Goal: Information Seeking & Learning: Learn about a topic

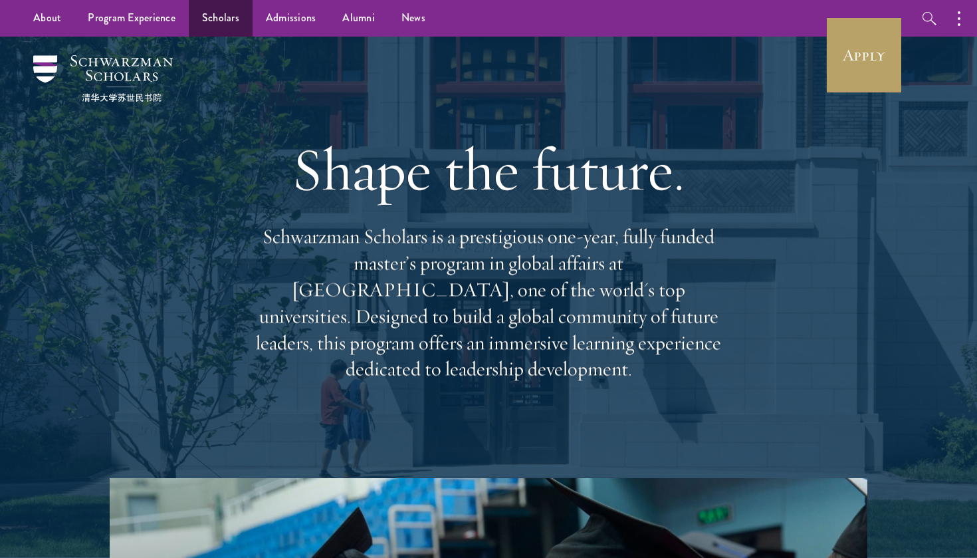
click at [236, 11] on link "Scholars" at bounding box center [221, 18] width 64 height 37
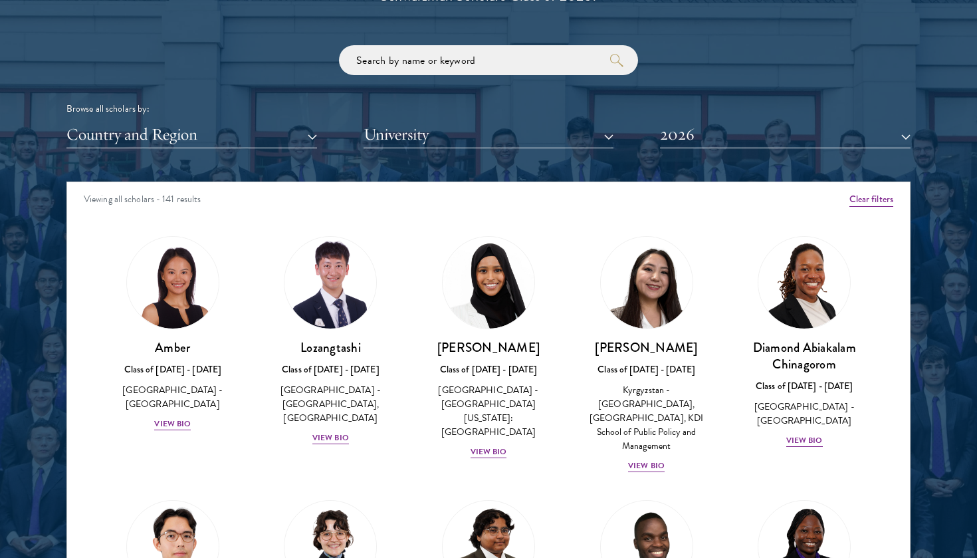
click at [316, 124] on button "Country and Region" at bounding box center [191, 134] width 251 height 27
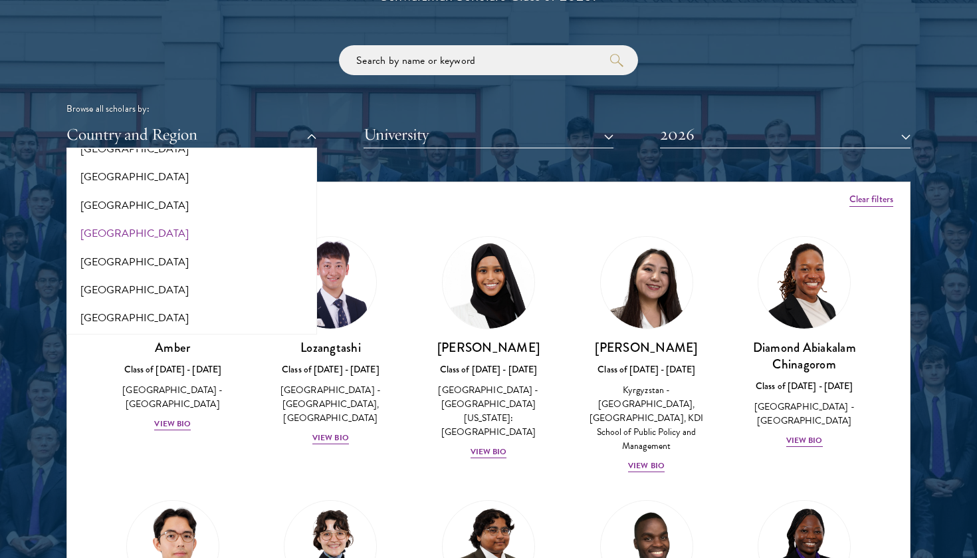
scroll to position [137, 0]
click at [114, 193] on button "[GEOGRAPHIC_DATA]" at bounding box center [191, 205] width 243 height 28
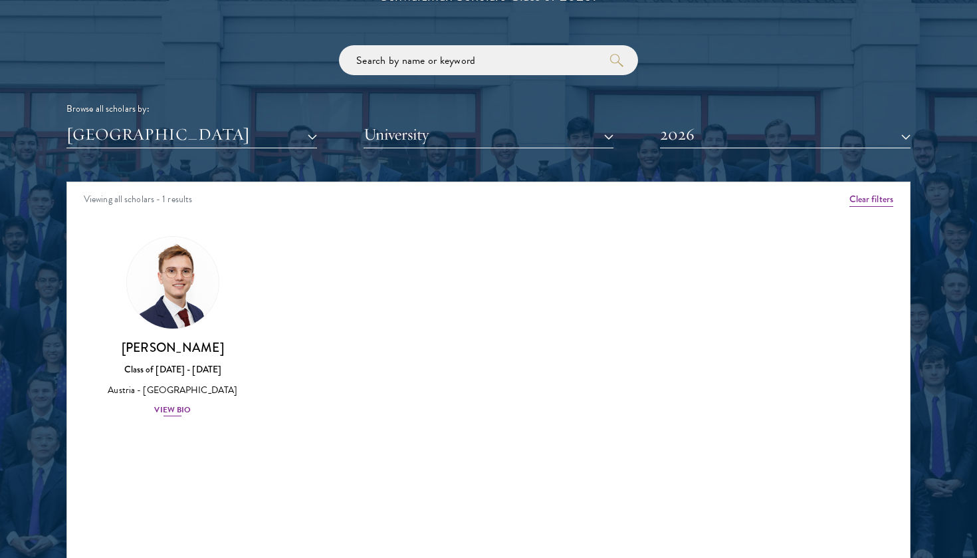
click at [201, 356] on h3 "[PERSON_NAME]" at bounding box center [173, 347] width 132 height 17
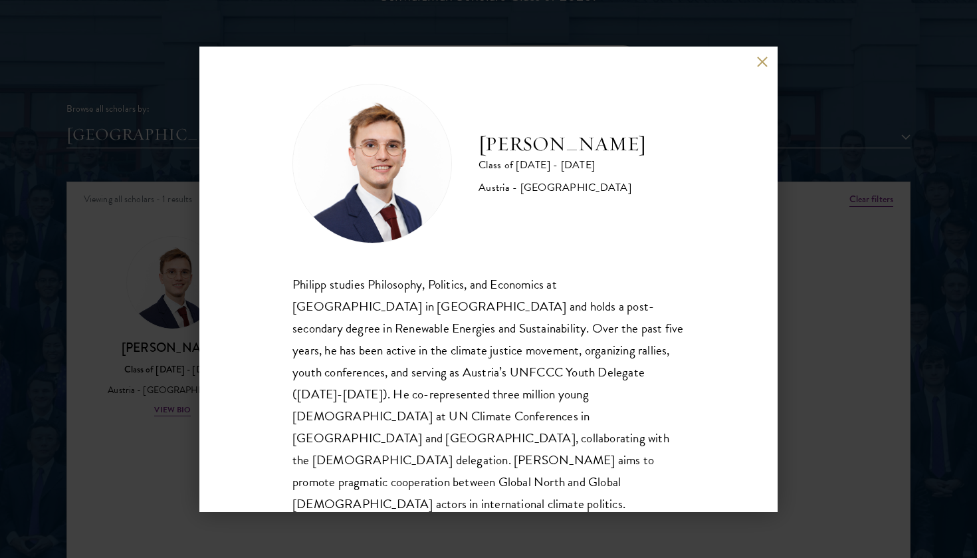
scroll to position [1, 0]
click at [165, 129] on div "[PERSON_NAME] Class of [DATE] - [DATE] [GEOGRAPHIC_DATA] - [GEOGRAPHIC_DATA] [P…" at bounding box center [488, 279] width 977 height 558
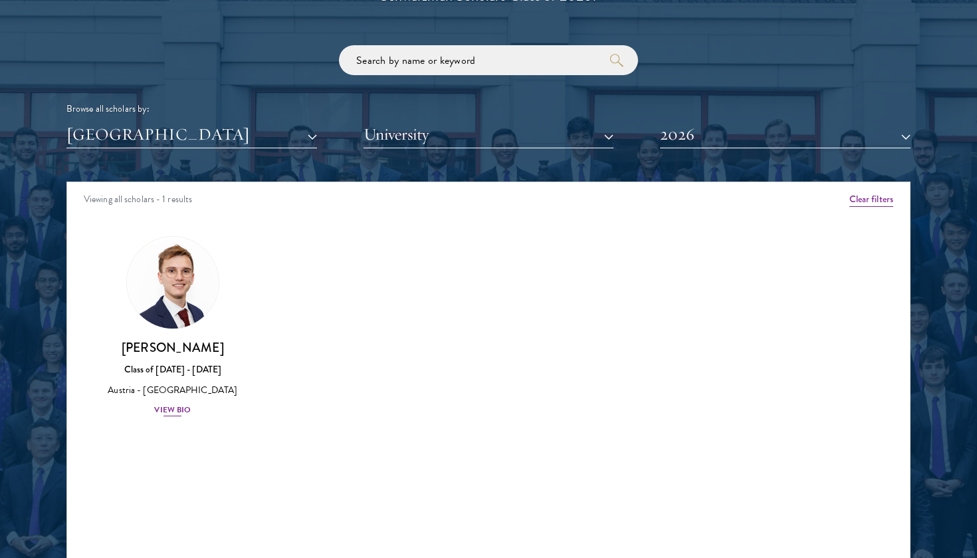
click at [176, 416] on div "View Bio" at bounding box center [172, 410] width 37 height 13
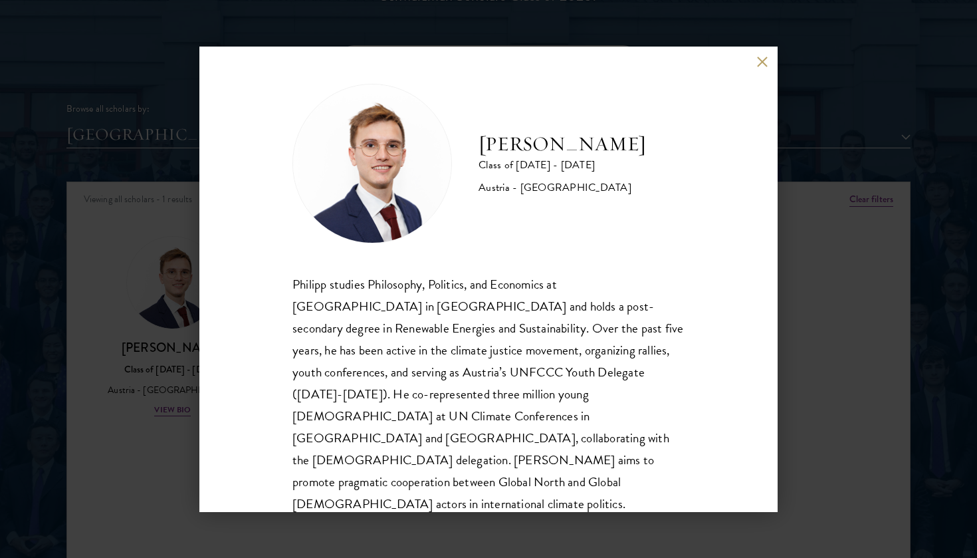
scroll to position [1, 0]
click at [152, 129] on div "[PERSON_NAME] Class of [DATE] - [DATE] [GEOGRAPHIC_DATA] - [GEOGRAPHIC_DATA] [P…" at bounding box center [488, 279] width 977 height 558
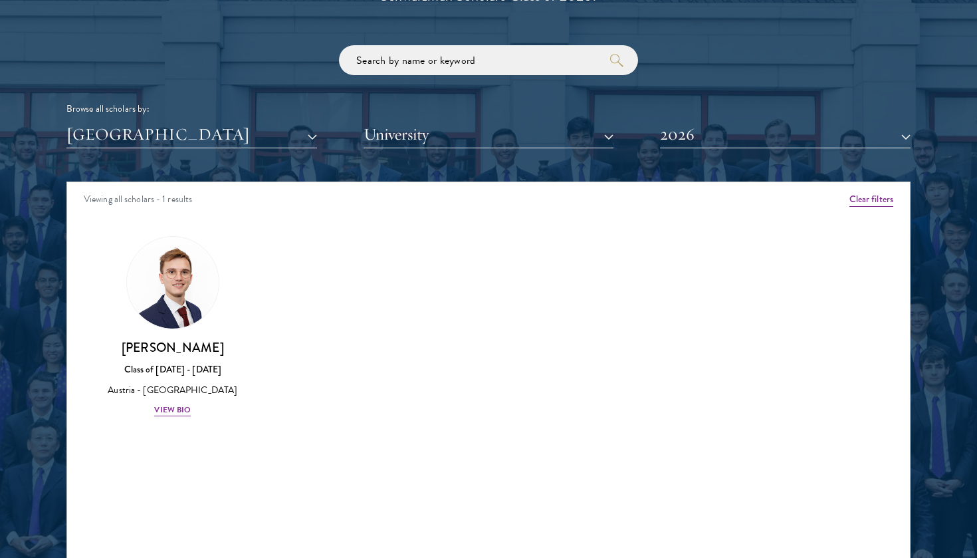
click at [312, 130] on button "[GEOGRAPHIC_DATA]" at bounding box center [191, 134] width 251 height 27
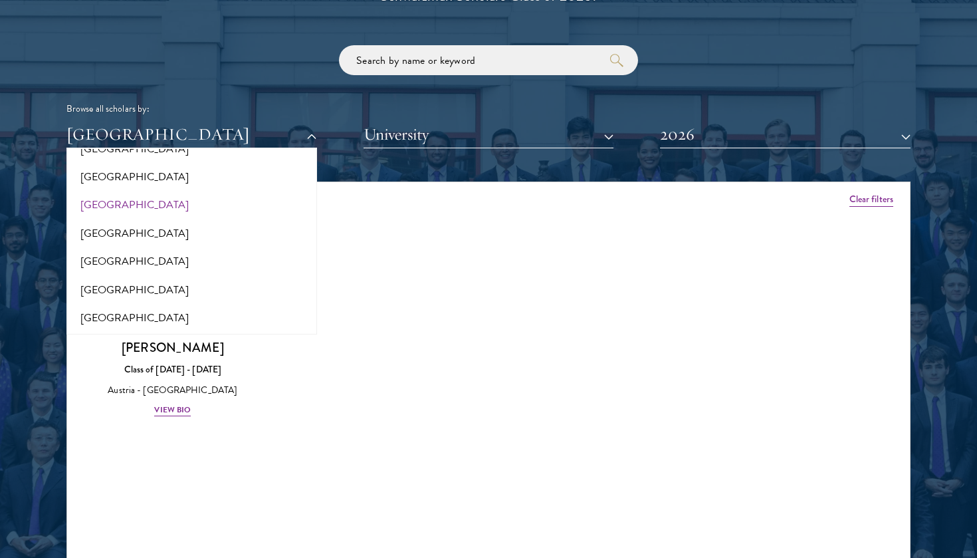
click at [471, 156] on div "Scholar Directory Congratulations and welcome to the Schwarzman Scholars Class …" at bounding box center [488, 242] width 844 height 676
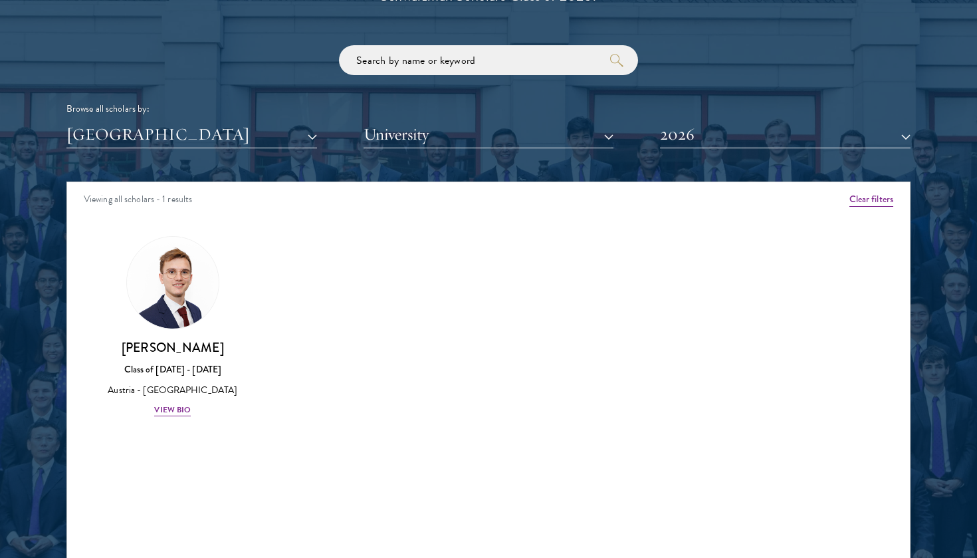
click at [752, 131] on button "2026" at bounding box center [785, 134] width 251 height 27
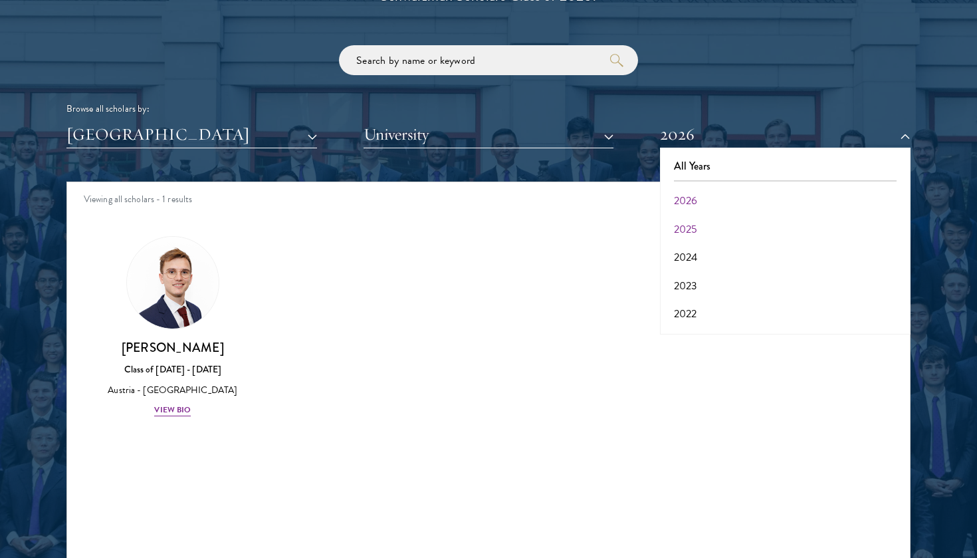
click at [694, 219] on button "2025" at bounding box center [785, 229] width 243 height 28
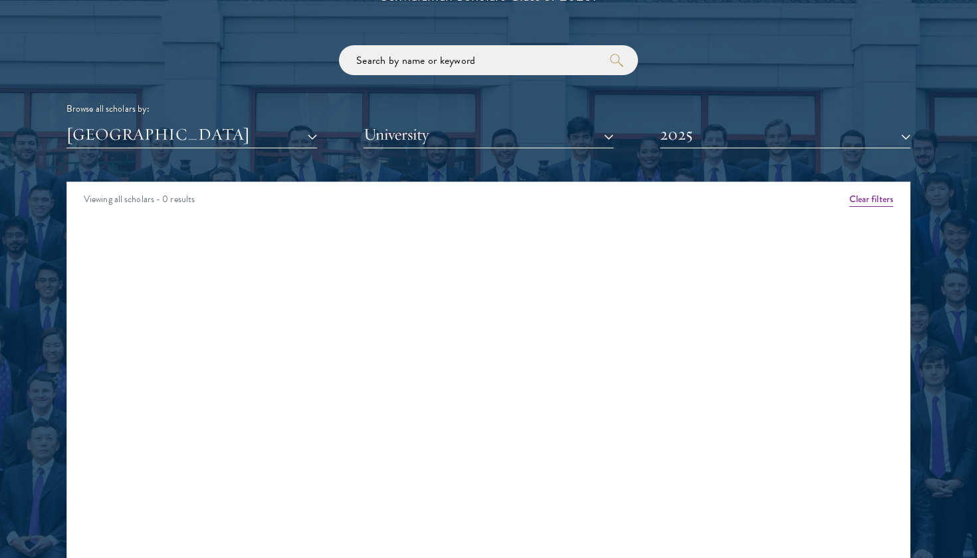
click at [689, 130] on button "2025" at bounding box center [785, 134] width 251 height 27
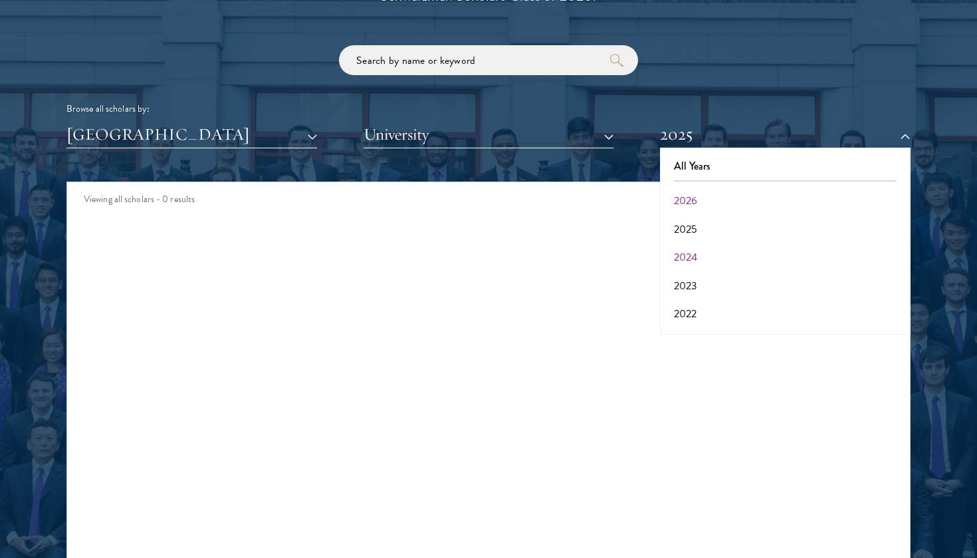
click at [692, 247] on button "2024" at bounding box center [785, 257] width 243 height 28
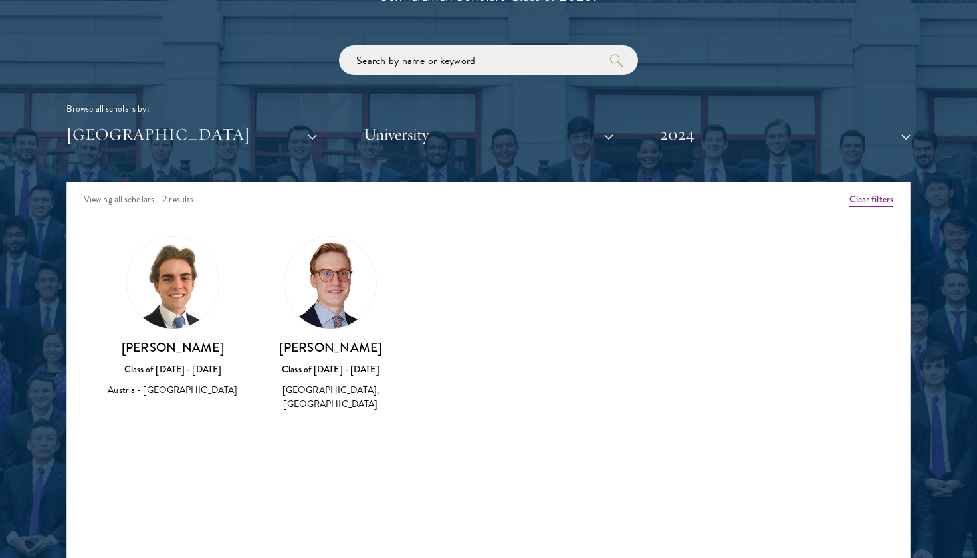
drag, startPoint x: 221, startPoint y: 344, endPoint x: 114, endPoint y: 334, distance: 107.5
click at [114, 339] on h3 "[PERSON_NAME]" at bounding box center [173, 347] width 132 height 17
copy h3 "[PERSON_NAME]"
drag, startPoint x: 311, startPoint y: 340, endPoint x: 377, endPoint y: 341, distance: 66.5
click at [377, 341] on h3 "[PERSON_NAME]" at bounding box center [331, 347] width 132 height 17
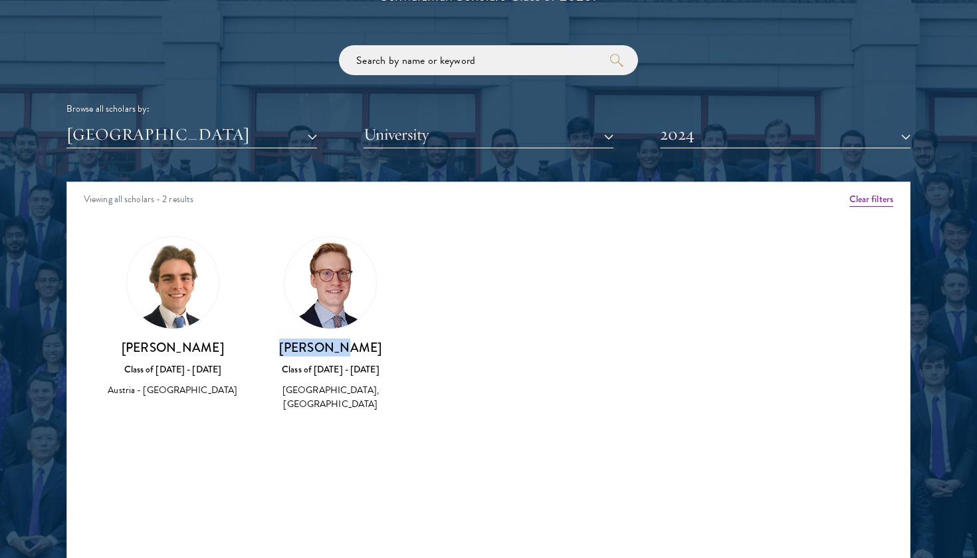
click at [360, 348] on h3 "[PERSON_NAME]" at bounding box center [331, 347] width 132 height 17
drag, startPoint x: 358, startPoint y: 346, endPoint x: 306, endPoint y: 342, distance: 52.6
click at [306, 342] on h3 "[PERSON_NAME]" at bounding box center [331, 347] width 132 height 17
copy h3 "[PERSON_NAME]"
click at [307, 121] on button "[GEOGRAPHIC_DATA]" at bounding box center [191, 134] width 251 height 27
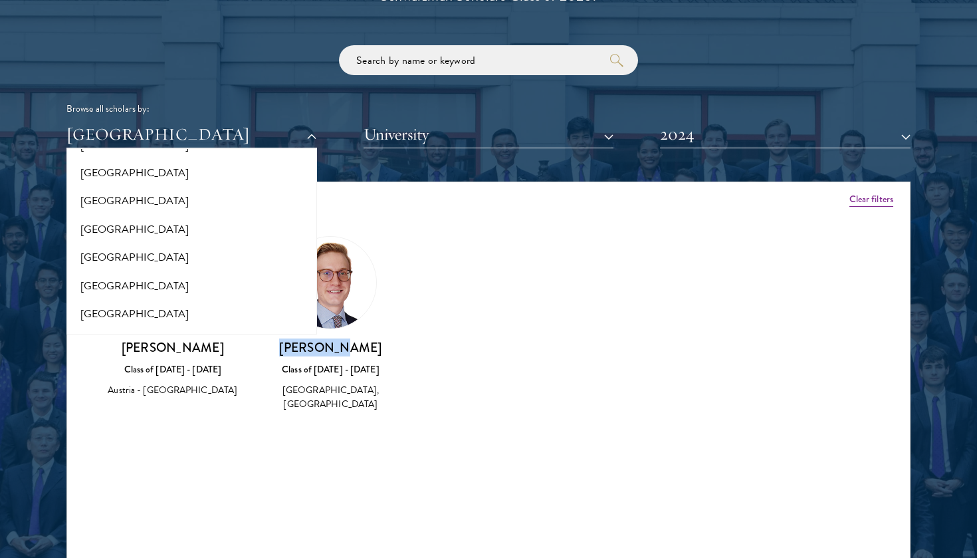
scroll to position [2340, 0]
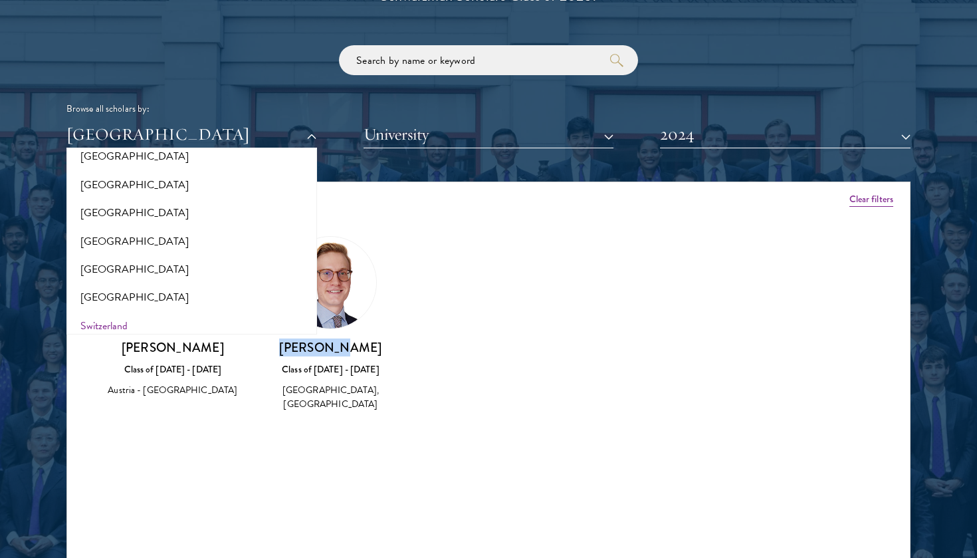
click at [126, 312] on button "Switzerland" at bounding box center [191, 326] width 243 height 28
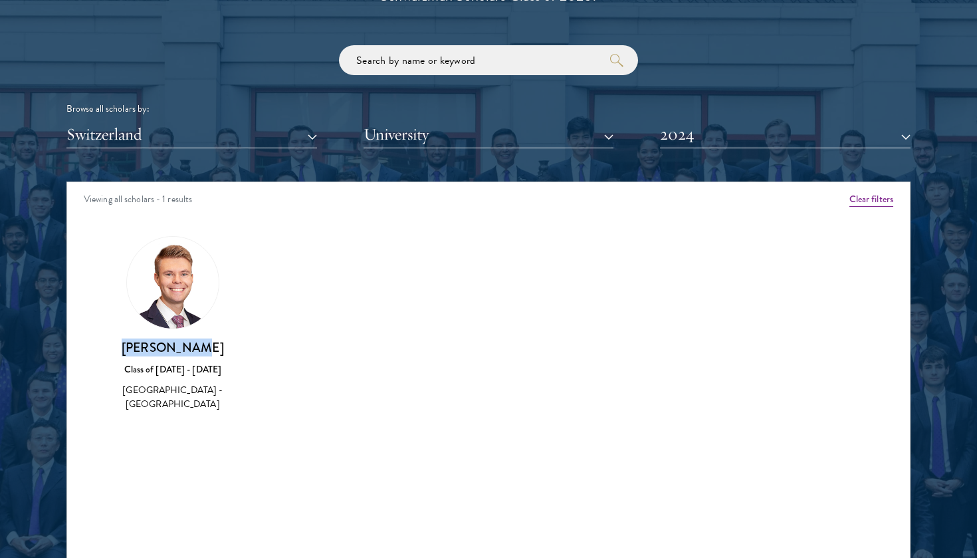
drag, startPoint x: 206, startPoint y: 344, endPoint x: 138, endPoint y: 339, distance: 68.6
click at [138, 339] on h3 "[PERSON_NAME]" at bounding box center [173, 347] width 132 height 17
copy h3 "[PERSON_NAME]"
click at [739, 125] on button "2024" at bounding box center [785, 134] width 251 height 27
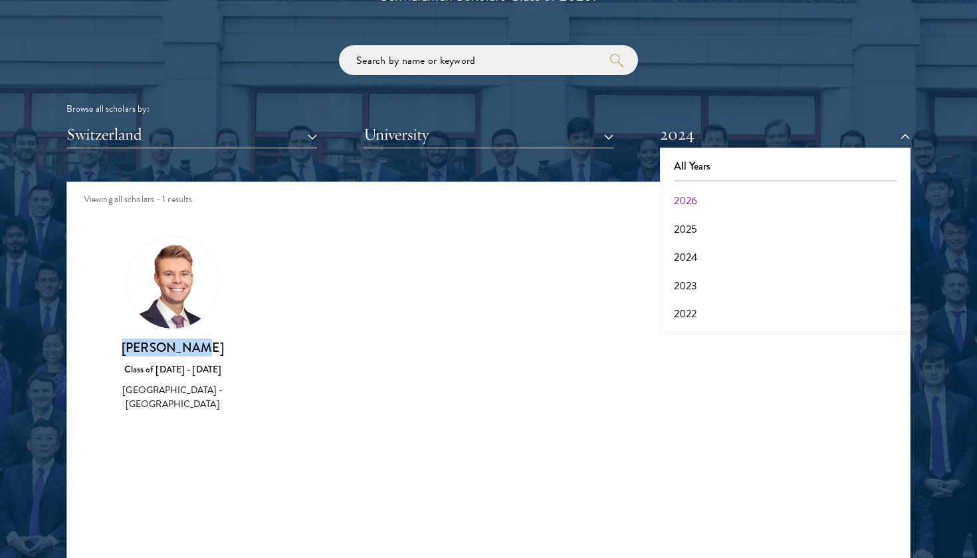
click at [702, 193] on button "2026" at bounding box center [785, 201] width 243 height 28
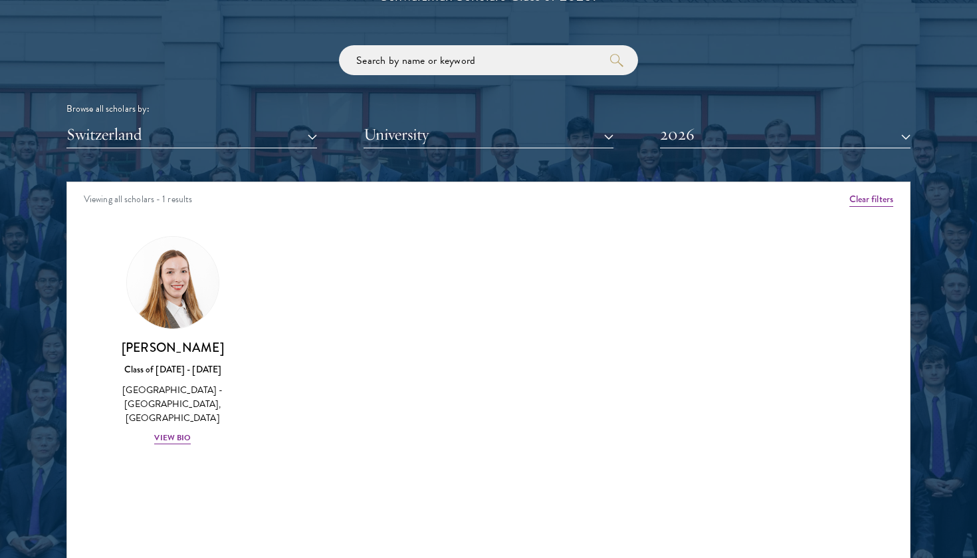
click at [293, 126] on button "Switzerland" at bounding box center [191, 134] width 251 height 27
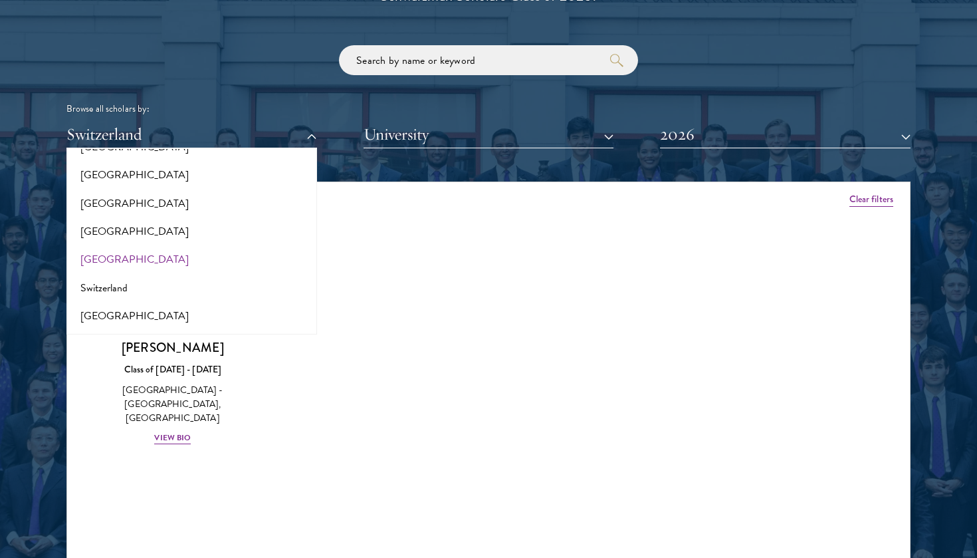
scroll to position [2362, 0]
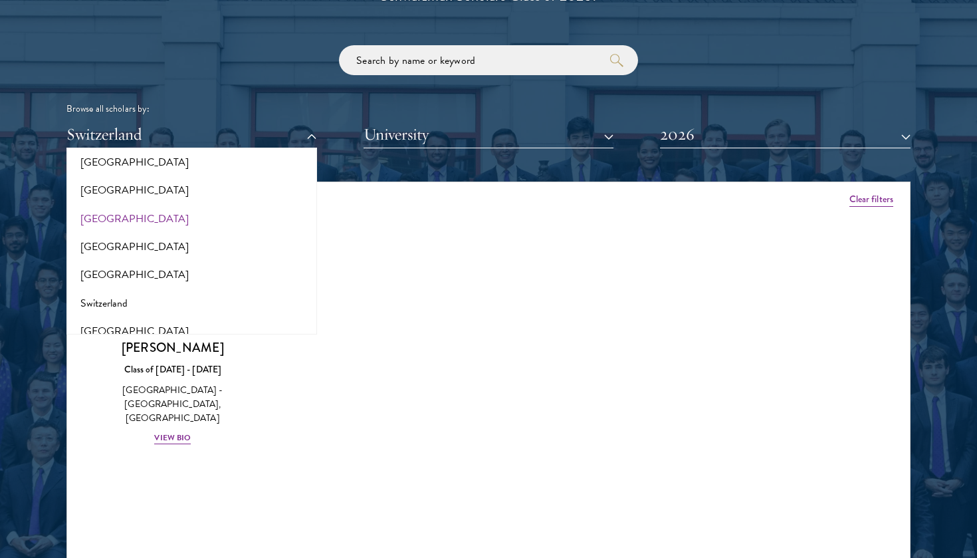
click at [92, 205] on button "[GEOGRAPHIC_DATA]" at bounding box center [191, 219] width 243 height 28
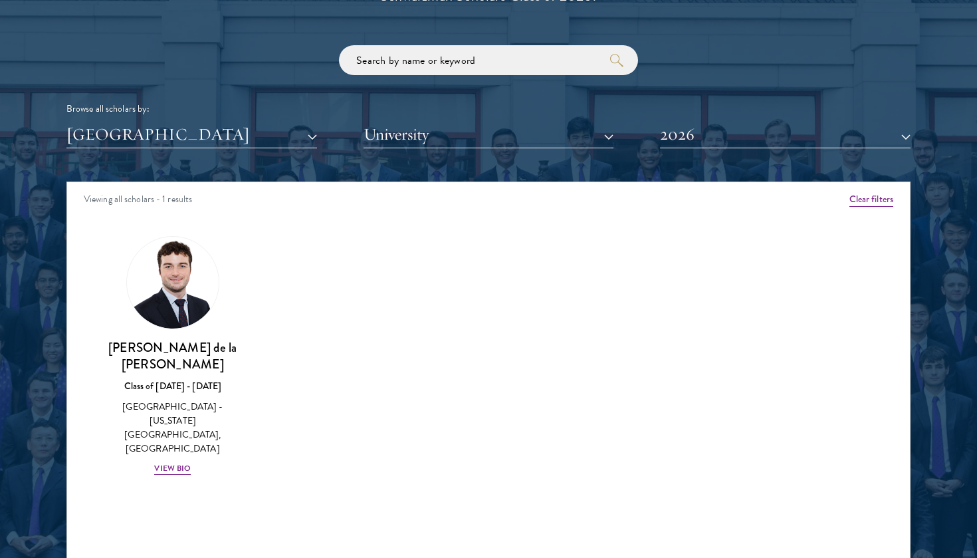
click at [410, 376] on div "Amber Class of [DATE] - [DATE] [GEOGRAPHIC_DATA] - [GEOGRAPHIC_DATA] View Bio C…" at bounding box center [488, 367] width 843 height 297
drag, startPoint x: 275, startPoint y: 340, endPoint x: 125, endPoint y: 336, distance: 150.3
click at [125, 336] on div "Amber Class of [DATE] - [DATE] [GEOGRAPHIC_DATA] - [GEOGRAPHIC_DATA] View Bio C…" at bounding box center [488, 367] width 843 height 297
copy h3 "[PERSON_NAME] de la [PERSON_NAME]"
click at [779, 124] on button "2026" at bounding box center [785, 134] width 251 height 27
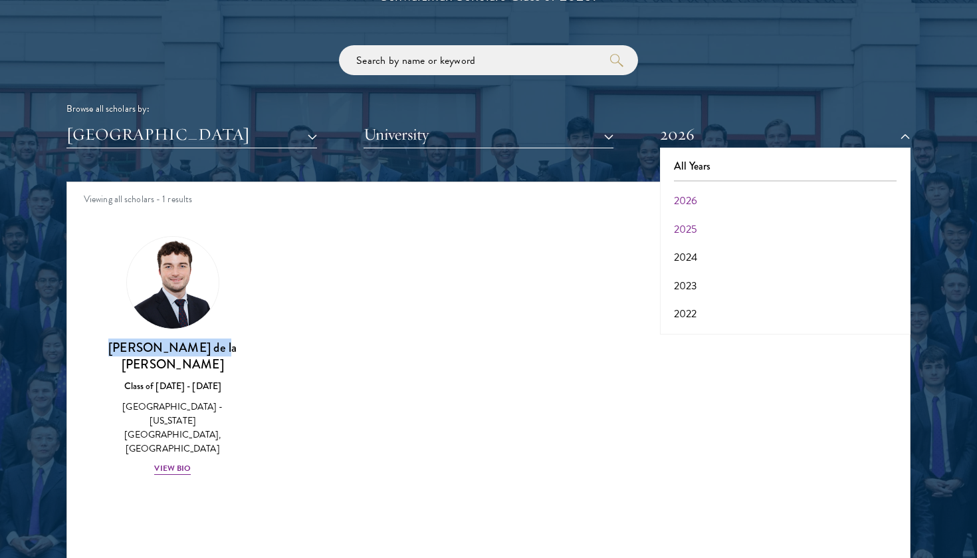
click at [687, 215] on button "2025" at bounding box center [785, 229] width 243 height 28
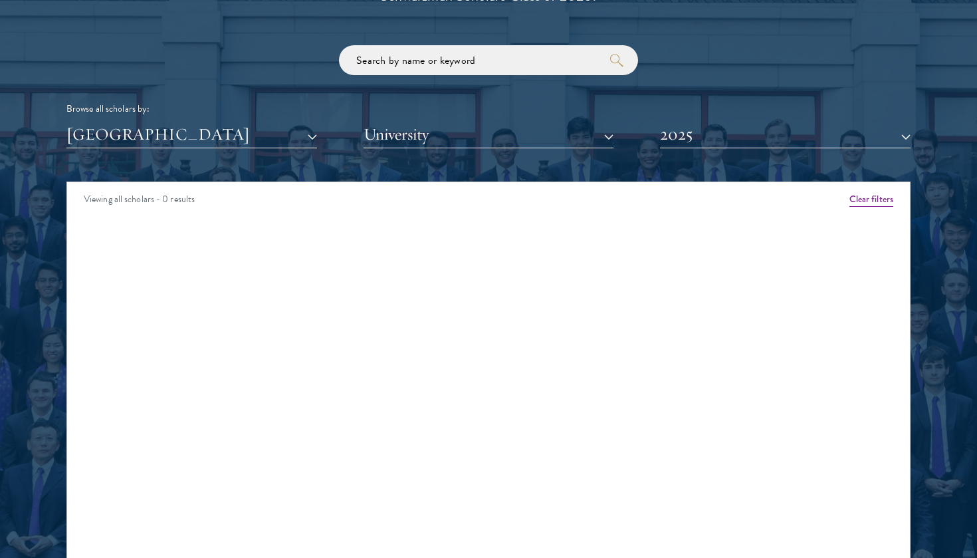
scroll to position [1622, 0]
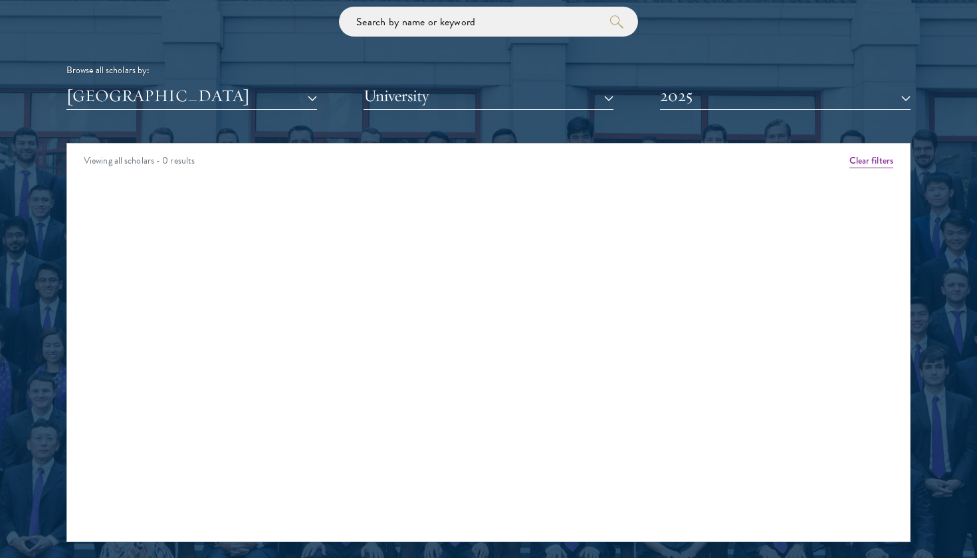
click at [701, 88] on button "2025" at bounding box center [785, 95] width 251 height 27
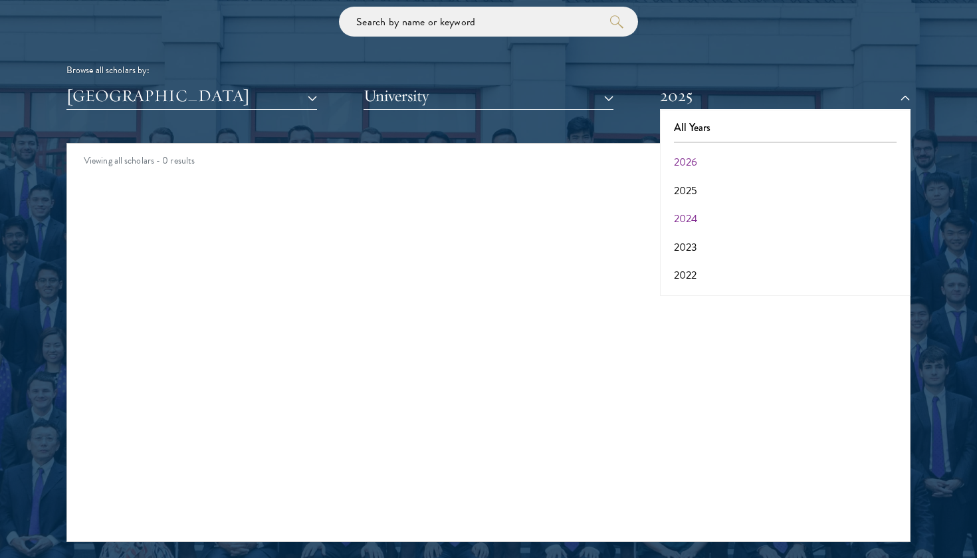
click at [698, 207] on button "2024" at bounding box center [785, 219] width 243 height 28
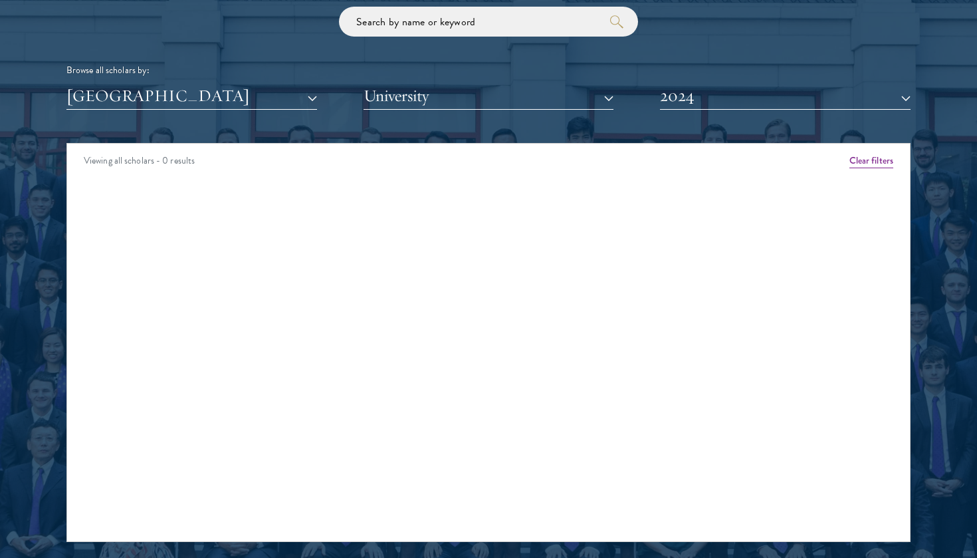
click at [284, 92] on button "[GEOGRAPHIC_DATA]" at bounding box center [191, 95] width 251 height 27
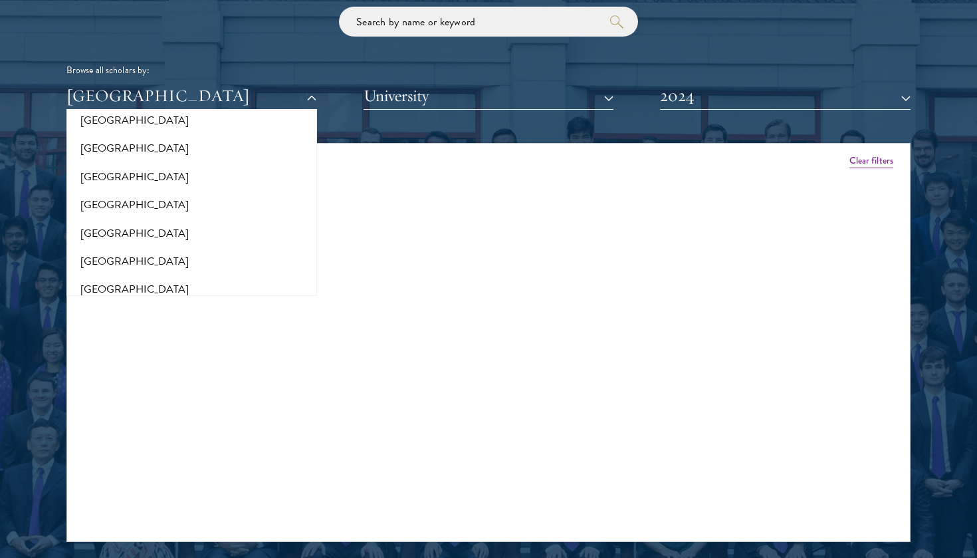
scroll to position [1942, 0]
click at [93, 276] on button "[GEOGRAPHIC_DATA]" at bounding box center [191, 290] width 243 height 28
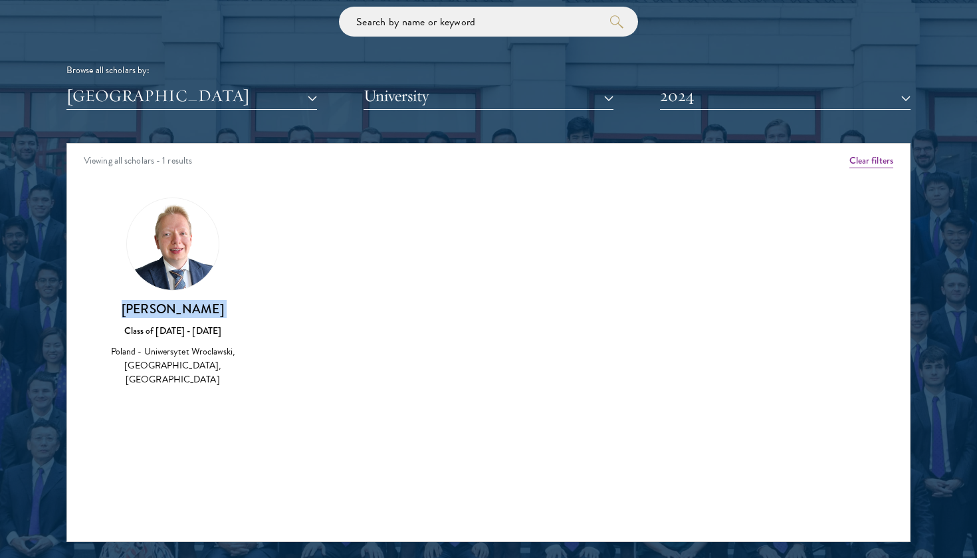
drag, startPoint x: 121, startPoint y: 307, endPoint x: 243, endPoint y: 315, distance: 122.6
click at [243, 315] on div "[PERSON_NAME] Class of [DATE] - [DATE] [GEOGRAPHIC_DATA] - Uniwersytet Wroclaws…" at bounding box center [173, 292] width 158 height 217
copy div "[PERSON_NAME]"
click at [299, 97] on button "[GEOGRAPHIC_DATA]" at bounding box center [191, 95] width 251 height 27
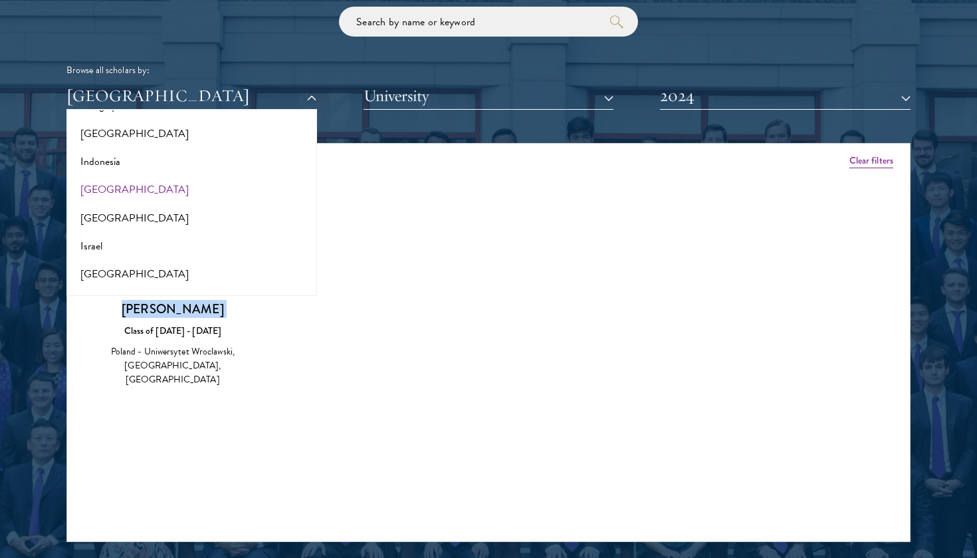
scroll to position [1037, 0]
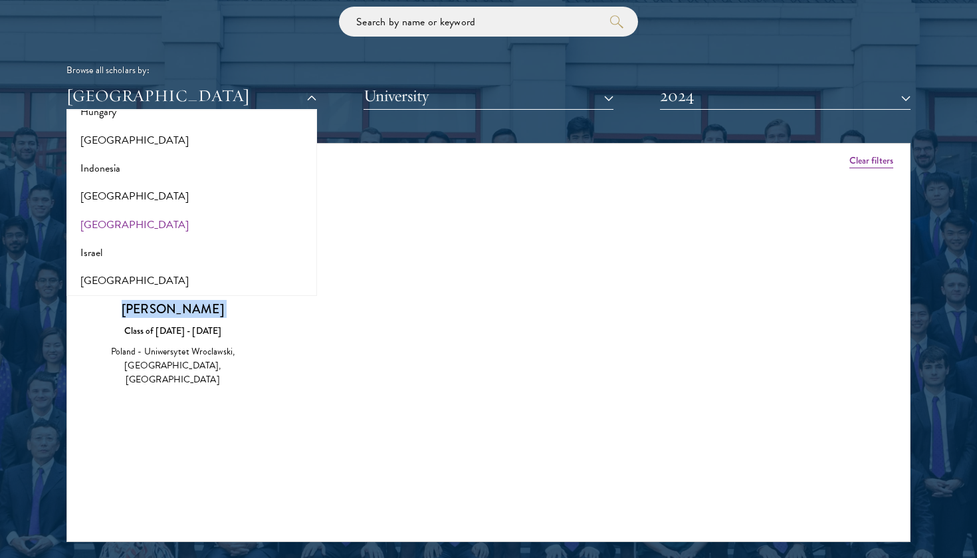
click at [104, 215] on button "[GEOGRAPHIC_DATA]" at bounding box center [191, 225] width 243 height 28
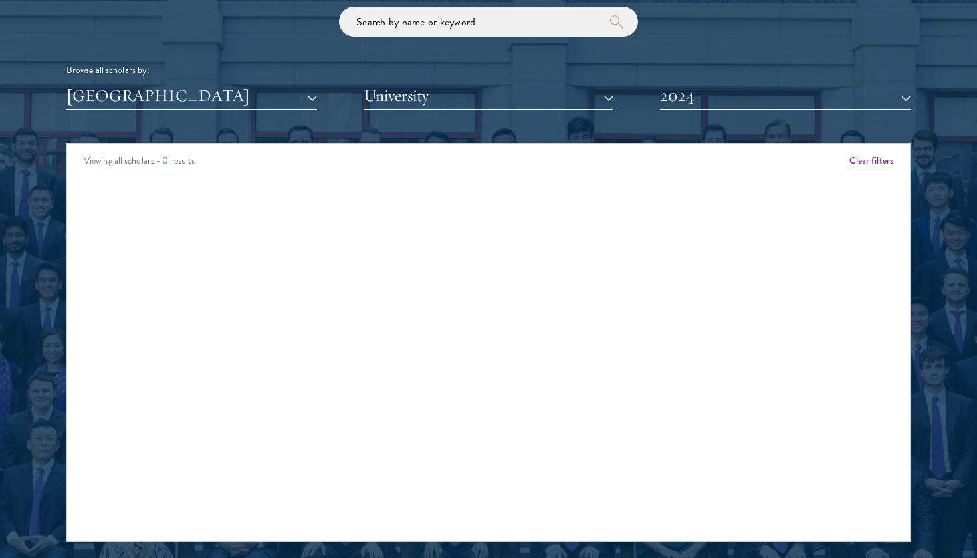
click at [771, 91] on button "2024" at bounding box center [785, 95] width 251 height 27
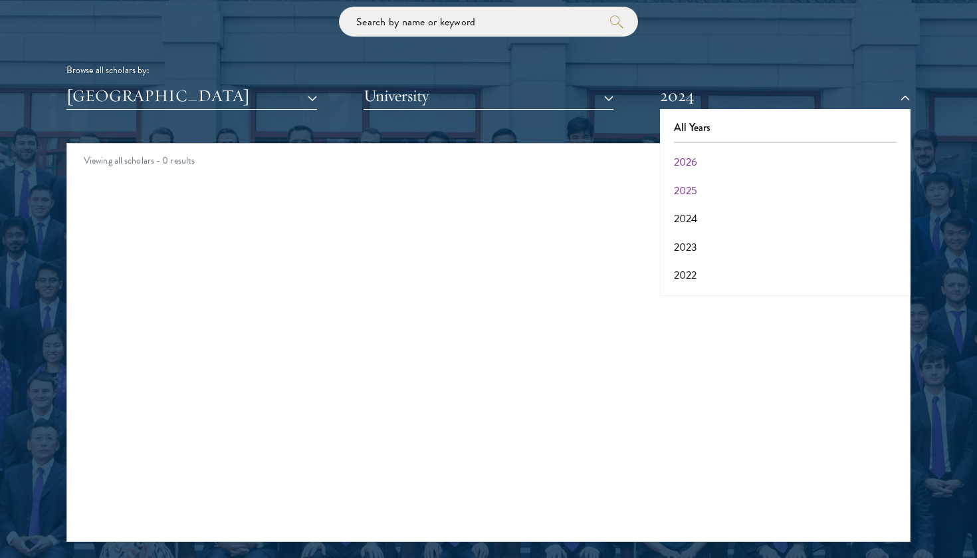
click at [701, 178] on button "2025" at bounding box center [785, 191] width 243 height 28
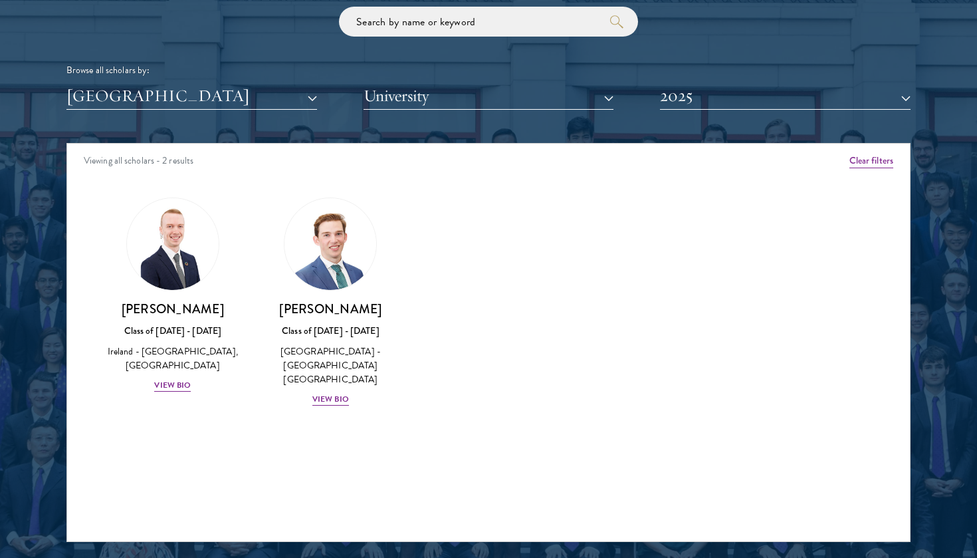
click at [548, 271] on div "Amber Class of [DATE] - [DATE] [GEOGRAPHIC_DATA] - [GEOGRAPHIC_DATA] View Bio C…" at bounding box center [488, 314] width 843 height 266
drag, startPoint x: 402, startPoint y: 304, endPoint x: 285, endPoint y: 303, distance: 117.0
click at [285, 303] on div "[PERSON_NAME] Class of [DATE] - [DATE] [GEOGRAPHIC_DATA] - [GEOGRAPHIC_DATA] [G…" at bounding box center [331, 302] width 158 height 236
copy h3 "[PERSON_NAME]"
